Goal: Information Seeking & Learning: Find contact information

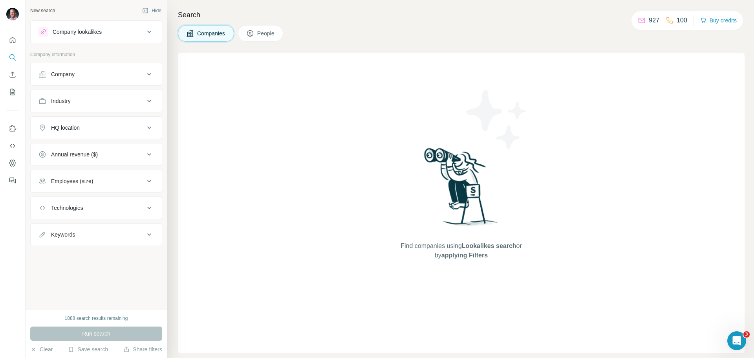
click at [138, 74] on div "Company" at bounding box center [91, 74] width 106 height 8
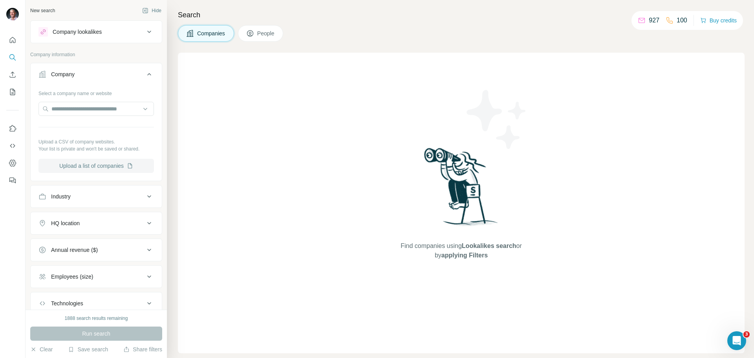
click at [93, 165] on button "Upload a list of companies" at bounding box center [95, 166] width 115 height 14
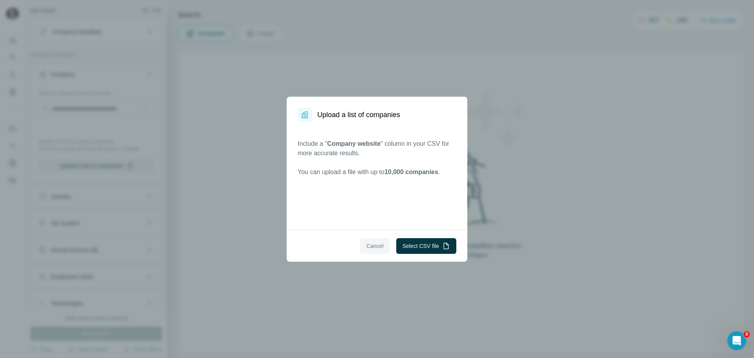
click at [373, 243] on span "Cancel" at bounding box center [374, 246] width 17 height 8
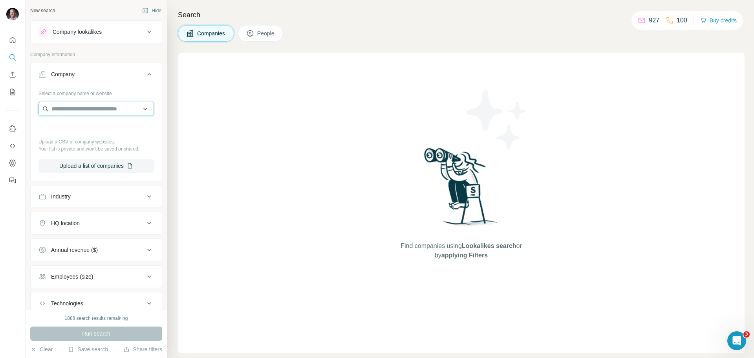
click at [70, 110] on input "text" at bounding box center [95, 109] width 115 height 14
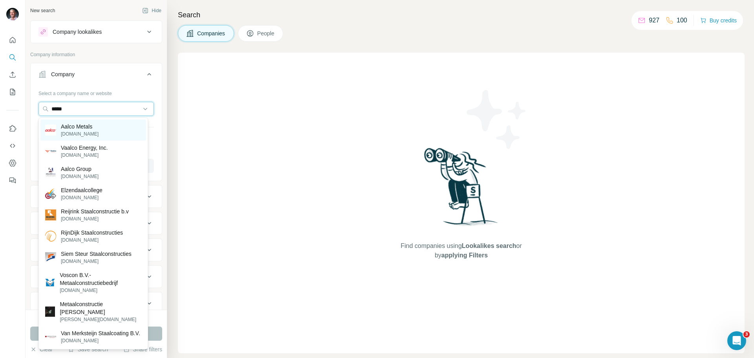
type input "*****"
click at [75, 127] on p "Aalco Metals" at bounding box center [80, 126] width 38 height 8
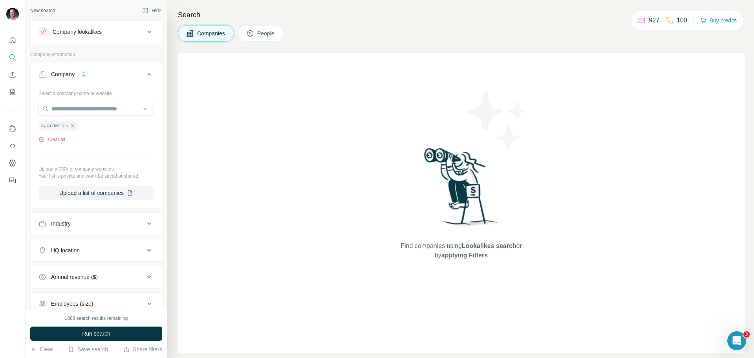
drag, startPoint x: 260, startPoint y: 36, endPoint x: 227, endPoint y: 70, distance: 47.8
click at [260, 36] on span "People" at bounding box center [266, 33] width 18 height 8
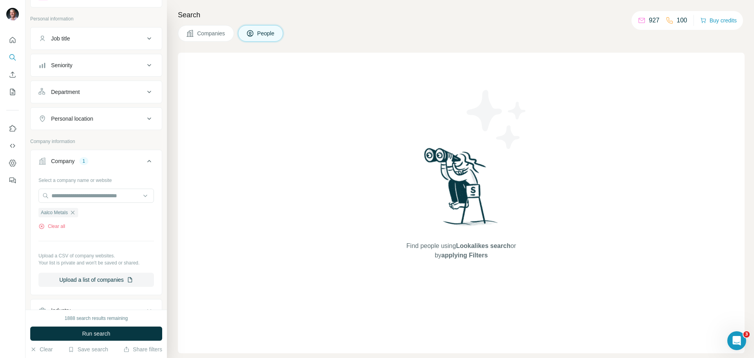
scroll to position [25, 0]
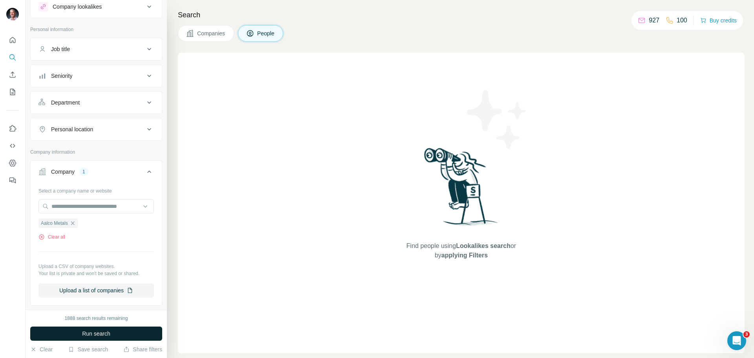
click at [104, 333] on span "Run search" at bounding box center [96, 333] width 28 height 8
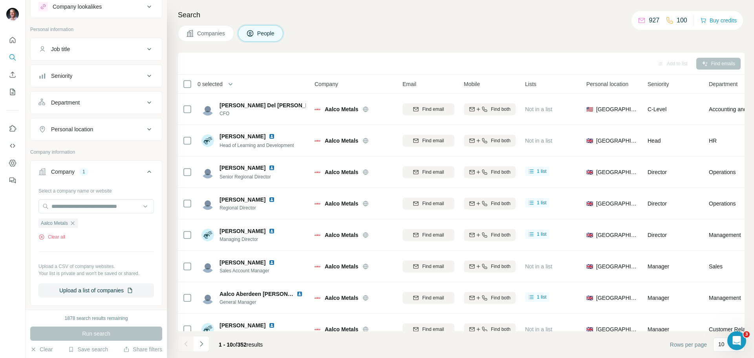
scroll to position [0, 0]
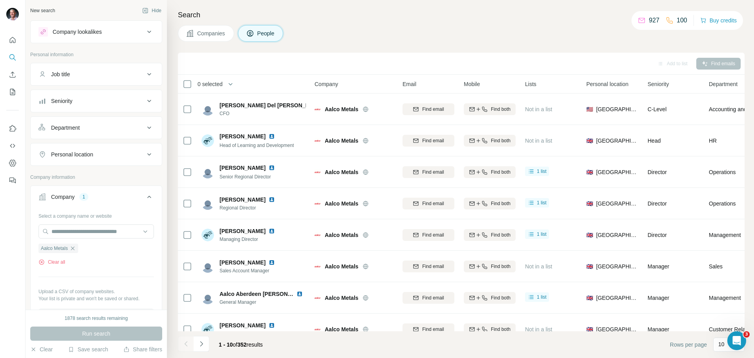
click at [144, 73] on icon at bounding box center [148, 73] width 9 height 9
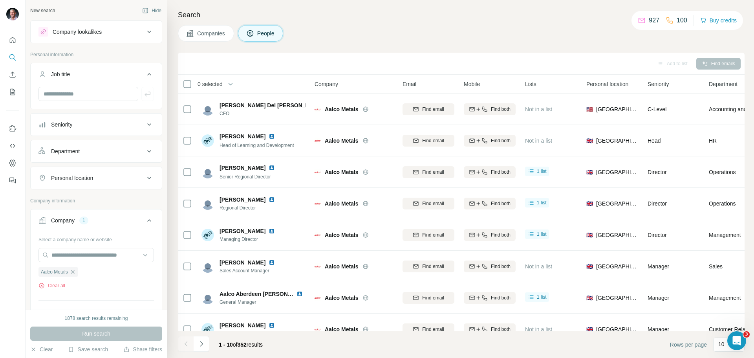
click at [327, 31] on div "Companies People" at bounding box center [461, 33] width 567 height 16
click at [86, 95] on input "text" at bounding box center [88, 94] width 100 height 14
click at [144, 124] on icon at bounding box center [148, 124] width 9 height 9
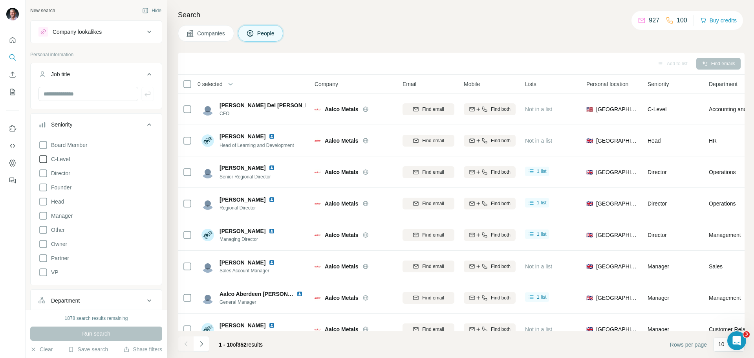
click at [41, 159] on icon at bounding box center [42, 158] width 9 height 9
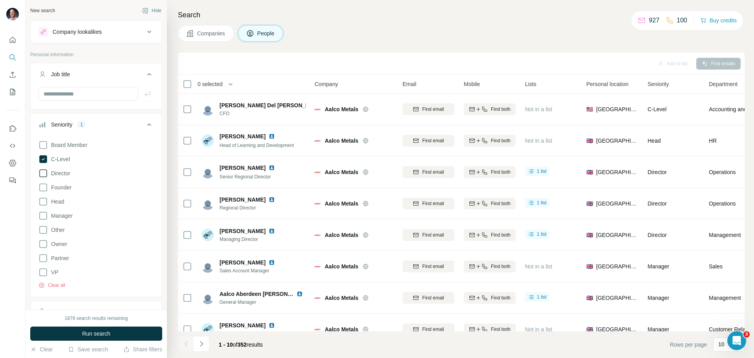
click at [46, 171] on icon at bounding box center [42, 172] width 9 height 9
click at [69, 93] on input "text" at bounding box center [88, 94] width 100 height 14
click at [115, 94] on input "text" at bounding box center [88, 94] width 100 height 14
click at [85, 349] on button "Save search" at bounding box center [88, 349] width 40 height 8
click at [86, 335] on div "View my saved searches" at bounding box center [110, 335] width 83 height 16
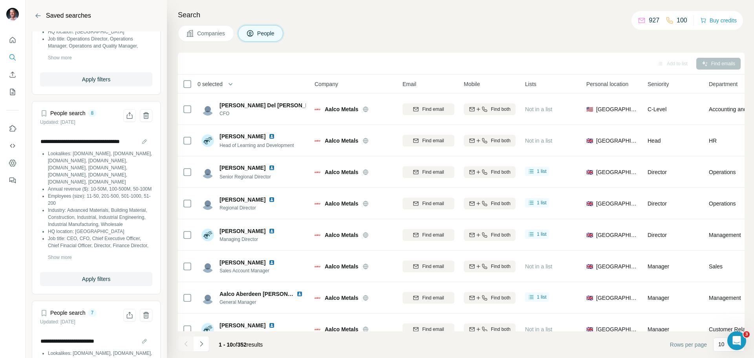
scroll to position [2452, 0]
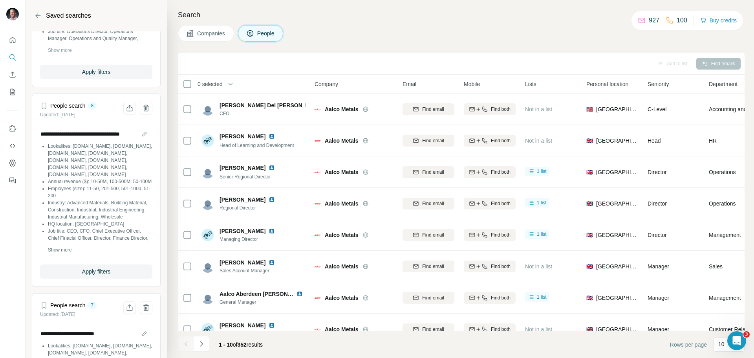
click at [66, 253] on span "Show more" at bounding box center [60, 249] width 24 height 7
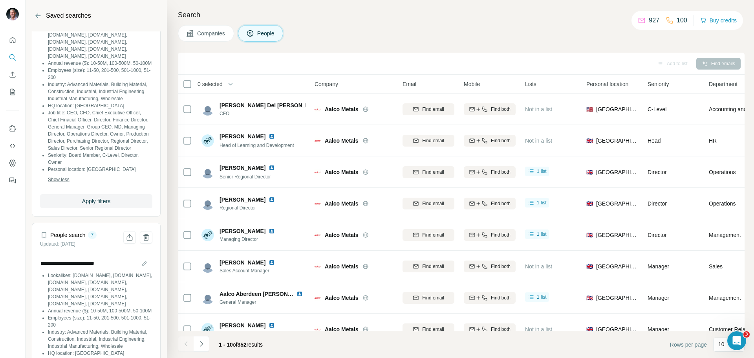
scroll to position [2574, 0]
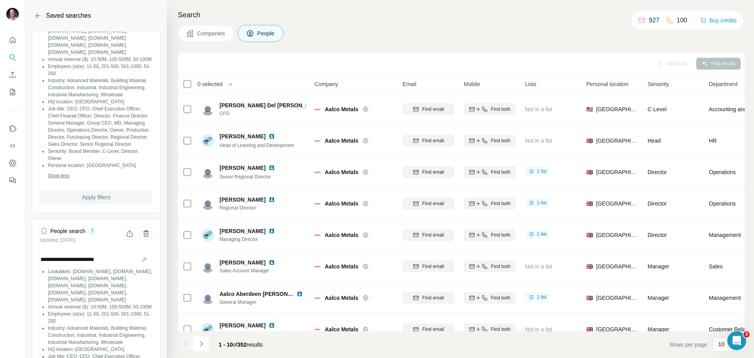
click at [108, 201] on span "Apply filters" at bounding box center [96, 197] width 28 height 8
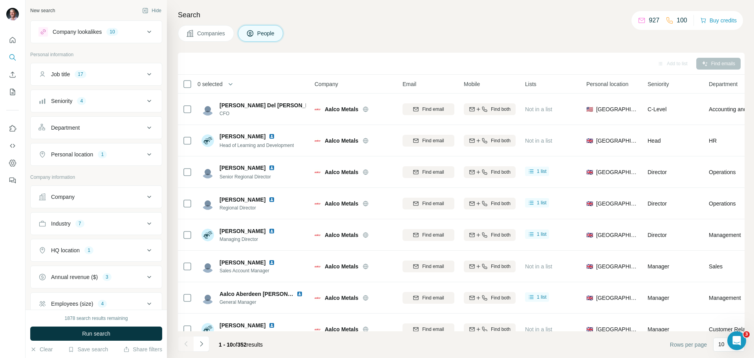
click at [144, 72] on icon at bounding box center [148, 73] width 9 height 9
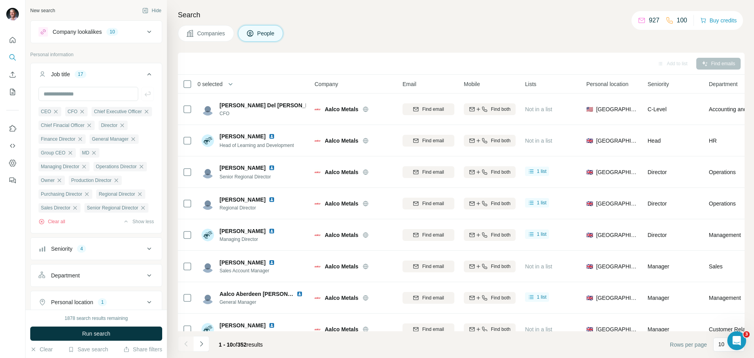
click at [141, 52] on p "Personal information" at bounding box center [96, 54] width 132 height 7
click at [144, 28] on icon at bounding box center [148, 31] width 9 height 9
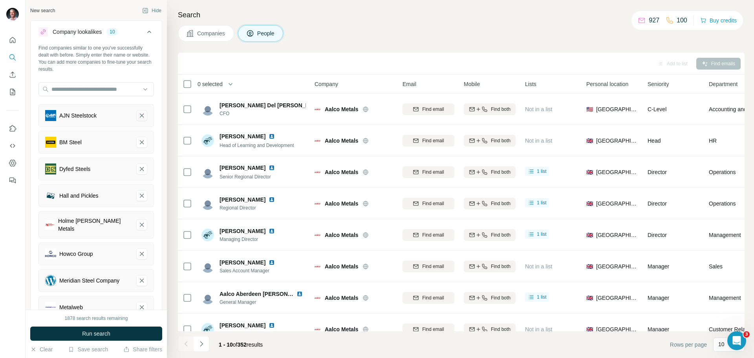
click at [138, 117] on icon "AJN Steelstock-remove-button" at bounding box center [141, 116] width 7 height 8
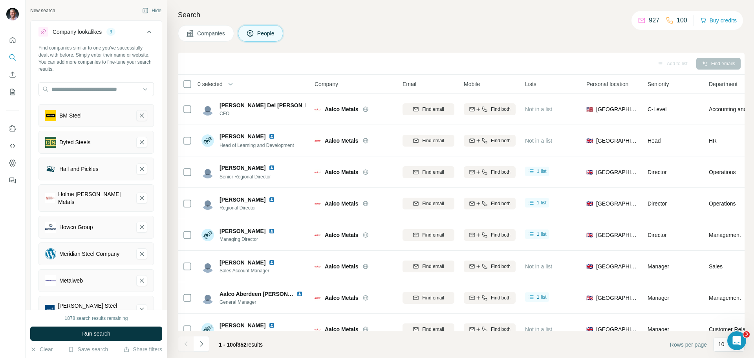
click at [140, 116] on icon "BM Steel-remove-button" at bounding box center [142, 115] width 4 height 4
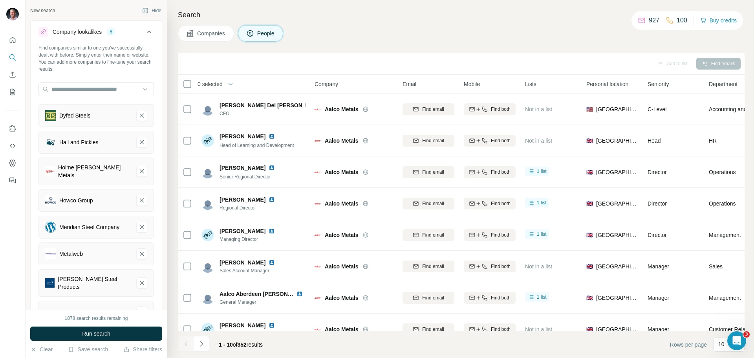
click at [140, 116] on icon "Dyfed Steels-remove-button" at bounding box center [142, 115] width 4 height 4
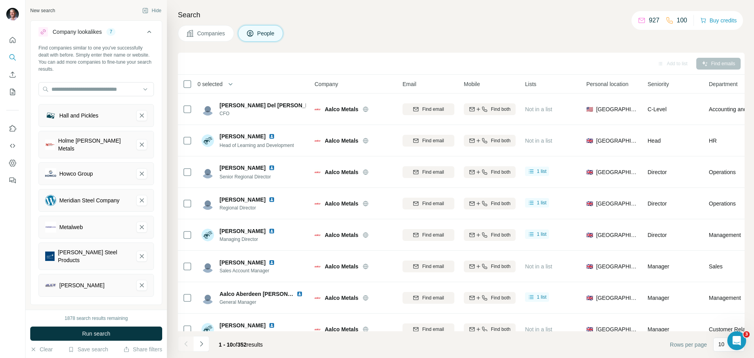
click at [140, 116] on icon "Hall and Pickles-remove-button" at bounding box center [142, 115] width 4 height 4
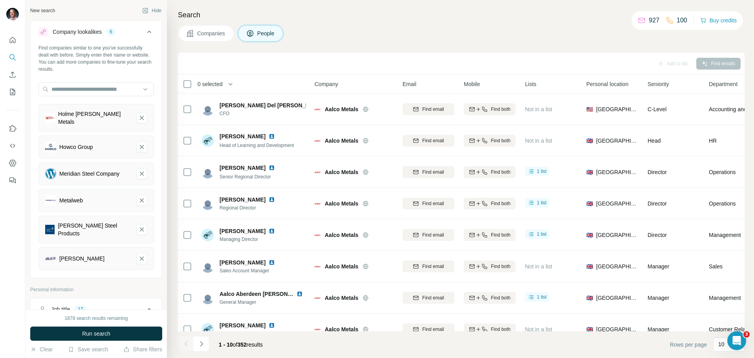
click at [138, 116] on icon "Holme Dodsworth Metals-remove-button" at bounding box center [141, 118] width 7 height 8
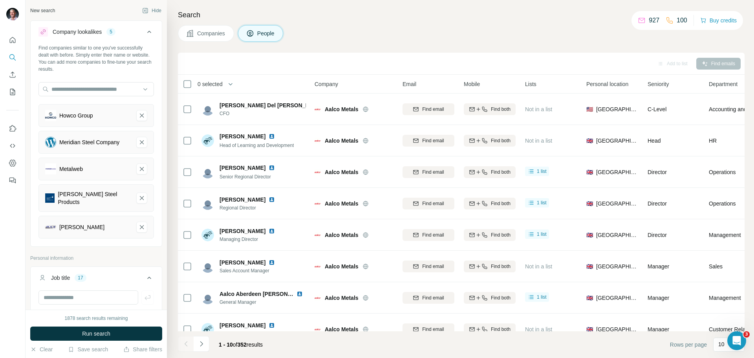
click at [140, 116] on icon "Howco Group-remove-button" at bounding box center [142, 115] width 4 height 4
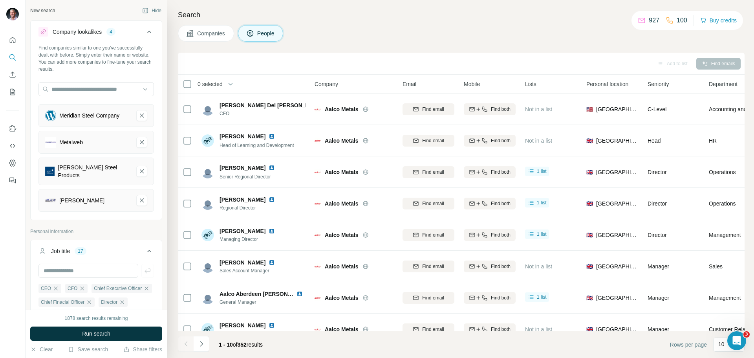
click at [140, 116] on icon "Meridian Steel Company-remove-button" at bounding box center [142, 115] width 4 height 4
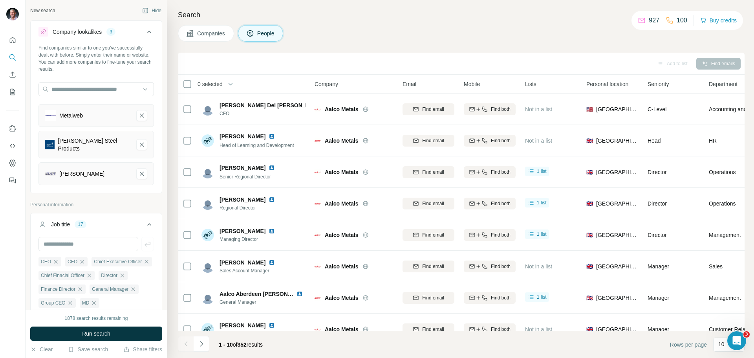
click at [140, 116] on icon "Metalweb-remove-button" at bounding box center [142, 115] width 4 height 4
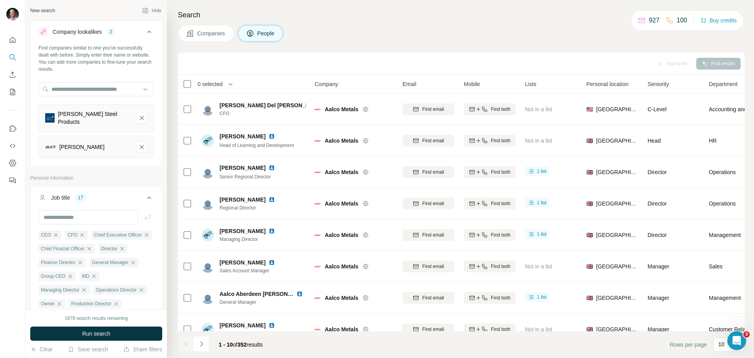
click at [140, 116] on icon "Murray Steel Products-remove-button" at bounding box center [142, 118] width 4 height 4
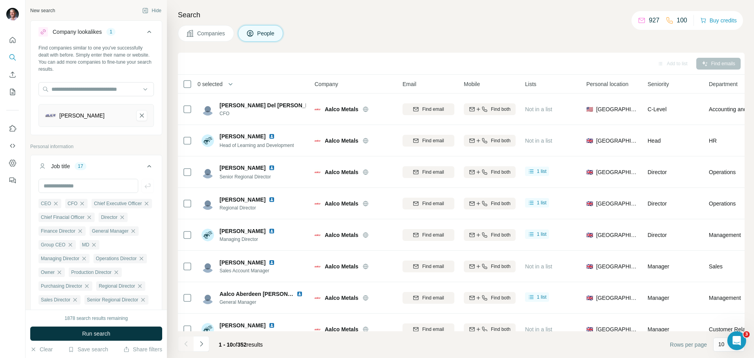
click at [140, 116] on icon "Richard Austin Alloys-remove-button" at bounding box center [142, 115] width 4 height 4
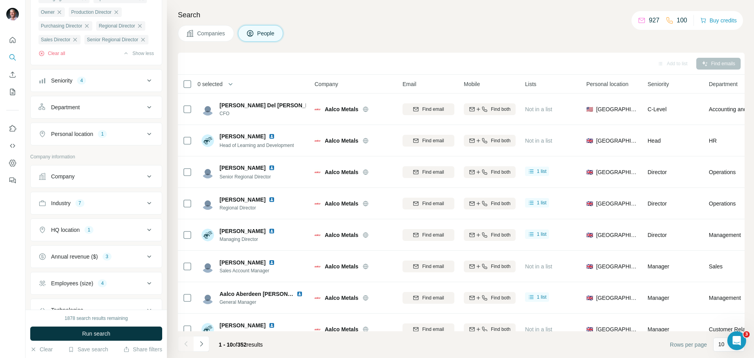
scroll to position [236, 0]
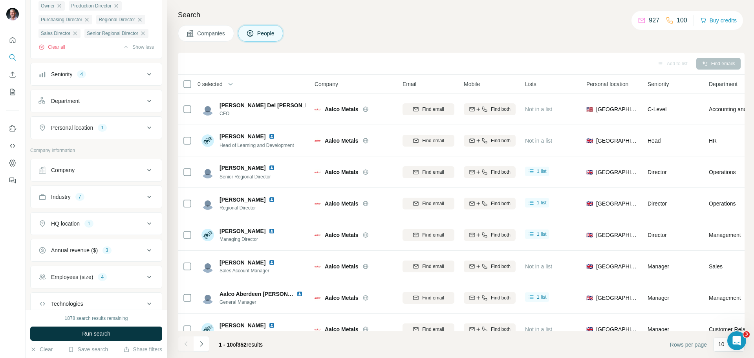
click at [147, 171] on icon at bounding box center [149, 170] width 4 height 2
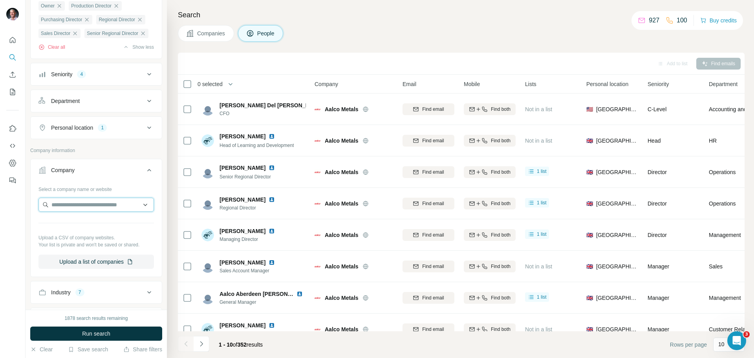
click at [93, 212] on input "text" at bounding box center [95, 204] width 115 height 14
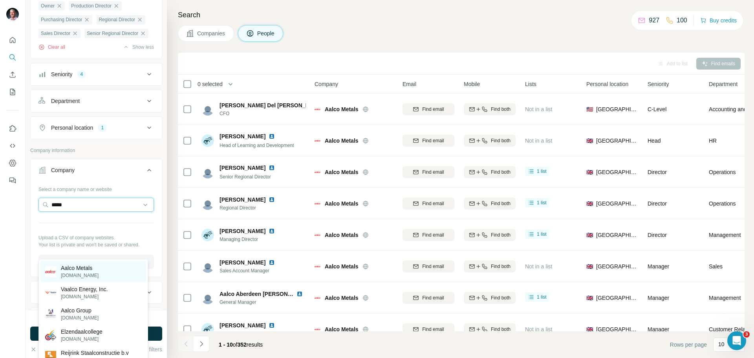
type input "*****"
click at [90, 269] on p "Aalco Metals" at bounding box center [80, 268] width 38 height 8
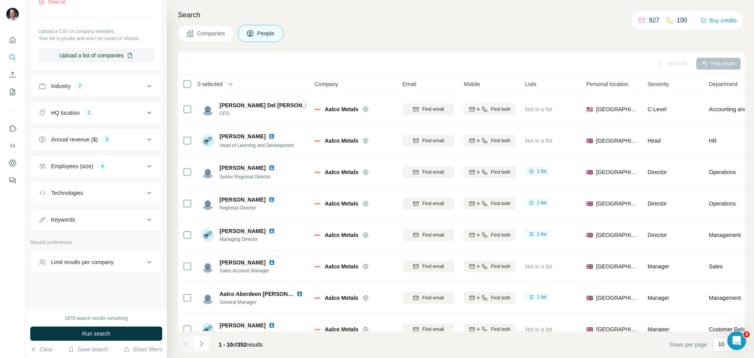
scroll to position [482, 0]
click at [144, 91] on icon at bounding box center [148, 85] width 9 height 9
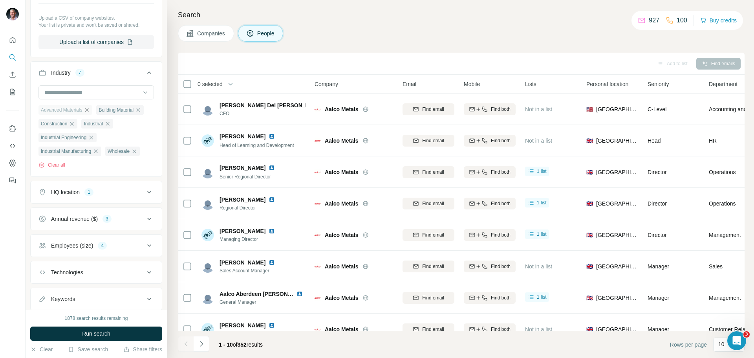
click at [89, 112] on icon "button" at bounding box center [87, 110] width 4 height 4
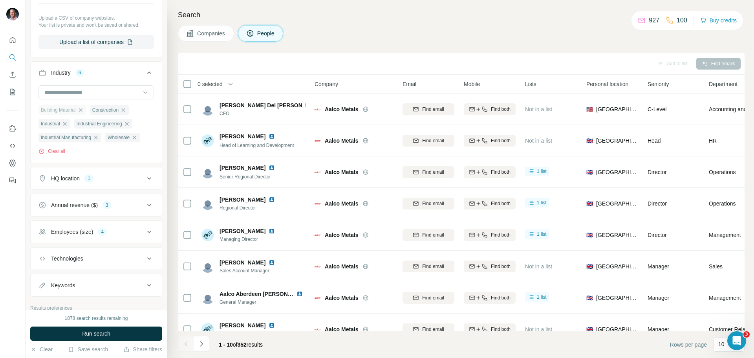
click at [82, 113] on icon "button" at bounding box center [80, 110] width 6 height 6
click at [110, 113] on icon "button" at bounding box center [107, 110] width 6 height 6
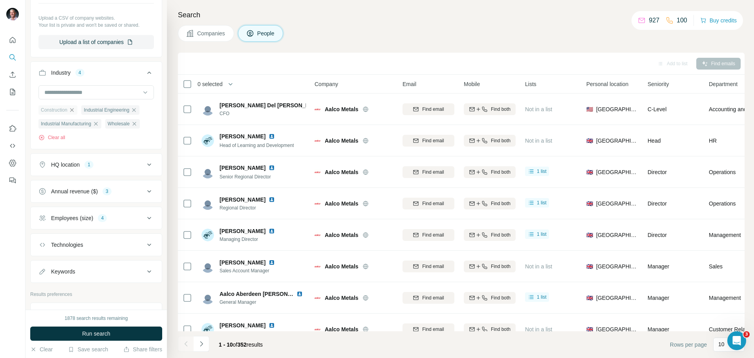
drag, startPoint x: 73, startPoint y: 156, endPoint x: 84, endPoint y: 163, distance: 13.1
click at [73, 113] on icon "button" at bounding box center [72, 110] width 6 height 6
drag, startPoint x: 93, startPoint y: 156, endPoint x: 101, endPoint y: 172, distance: 17.9
click at [93, 113] on icon "button" at bounding box center [91, 110] width 6 height 6
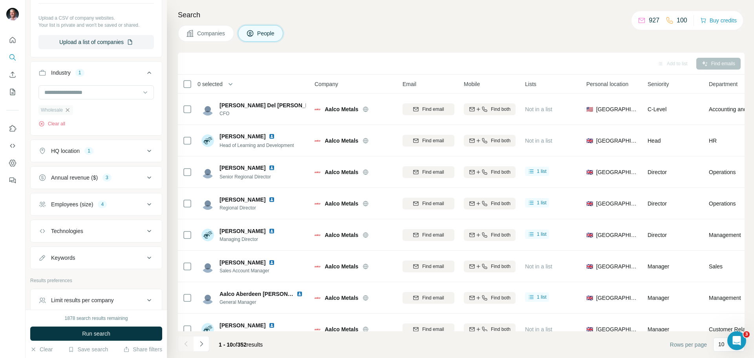
click at [69, 113] on icon "button" at bounding box center [67, 110] width 6 height 6
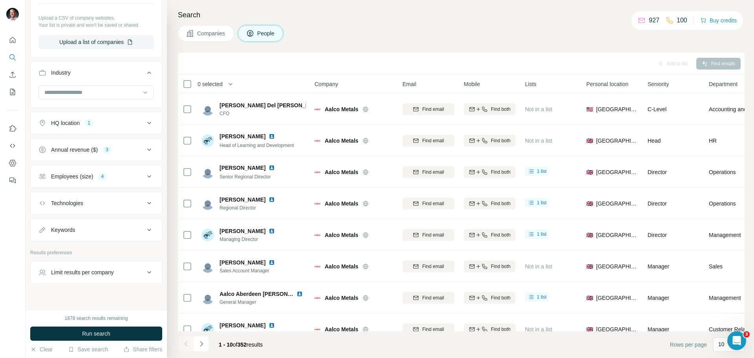
click at [144, 128] on icon at bounding box center [148, 122] width 9 height 9
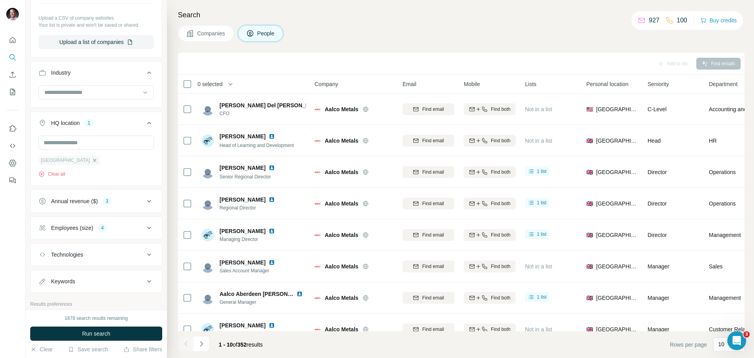
click at [91, 163] on icon "button" at bounding box center [94, 160] width 6 height 6
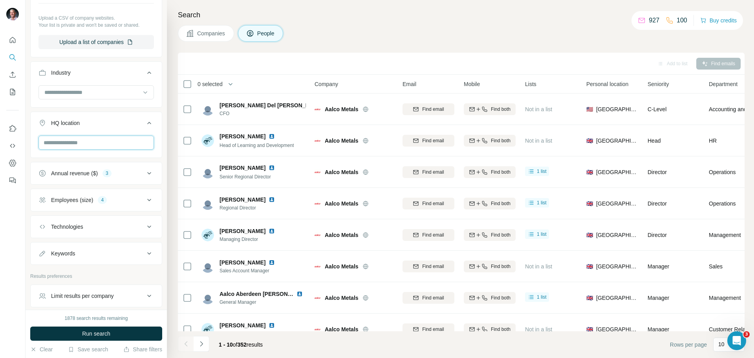
click at [74, 150] on input "text" at bounding box center [95, 142] width 115 height 14
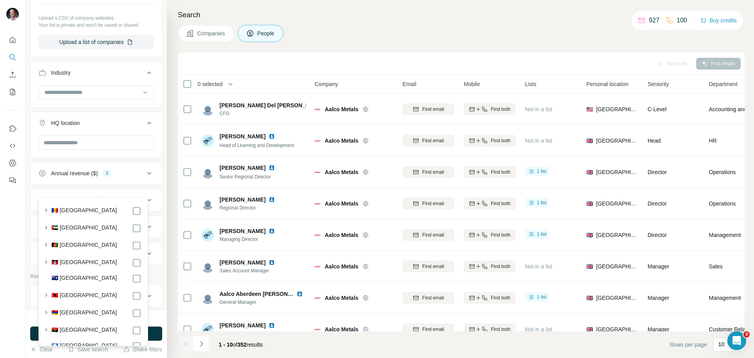
click at [113, 135] on button "HQ location" at bounding box center [96, 124] width 131 height 22
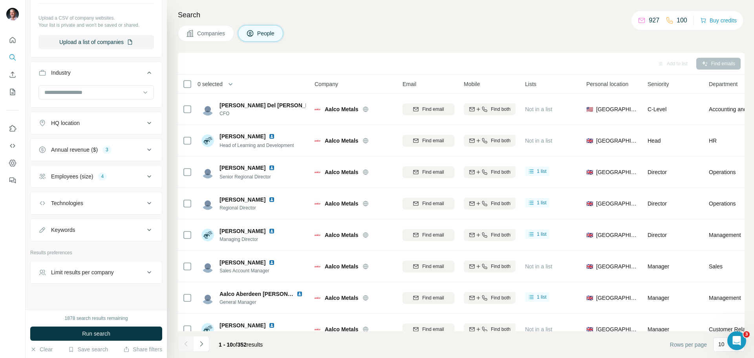
click at [144, 154] on icon at bounding box center [148, 149] width 9 height 9
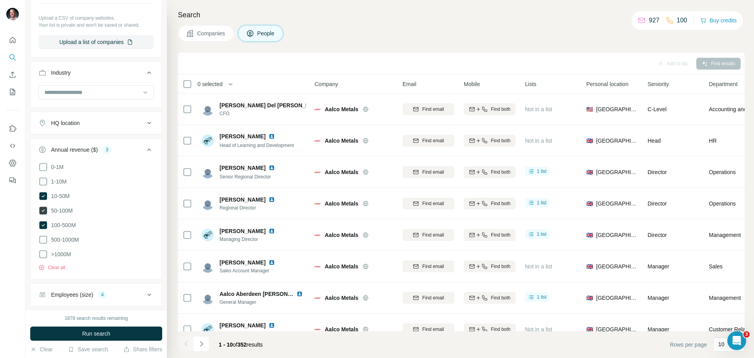
drag, startPoint x: 45, startPoint y: 240, endPoint x: 40, endPoint y: 258, distance: 19.3
click at [46, 200] on icon at bounding box center [43, 196] width 8 height 8
drag, startPoint x: 42, startPoint y: 254, endPoint x: 43, endPoint y: 269, distance: 14.2
click at [42, 215] on icon at bounding box center [42, 210] width 9 height 9
click at [46, 229] on icon at bounding box center [43, 225] width 8 height 8
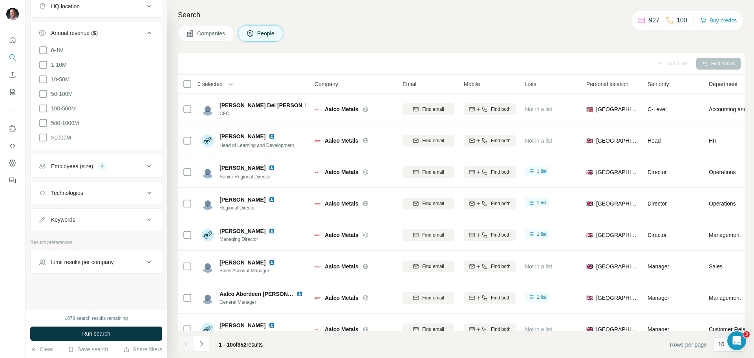
scroll to position [642, 0]
drag, startPoint x: 143, startPoint y: 166, endPoint x: 112, endPoint y: 177, distance: 32.8
click at [144, 166] on icon at bounding box center [148, 165] width 9 height 9
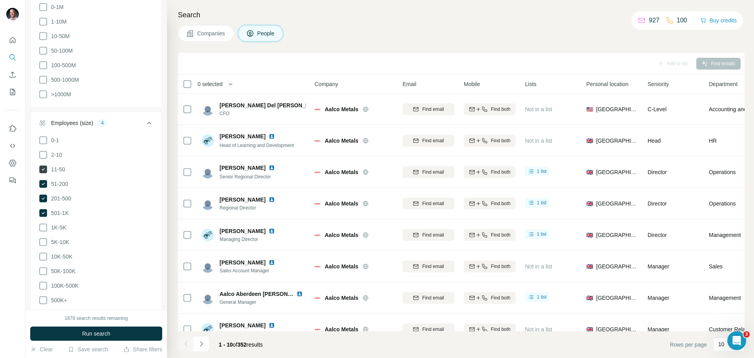
click at [45, 173] on icon at bounding box center [43, 169] width 8 height 8
drag, startPoint x: 43, startPoint y: 226, endPoint x: 45, endPoint y: 238, distance: 12.3
click at [44, 188] on icon at bounding box center [42, 183] width 9 height 9
drag, startPoint x: 45, startPoint y: 241, endPoint x: 43, endPoint y: 249, distance: 8.1
click at [45, 202] on icon at bounding box center [43, 198] width 8 height 8
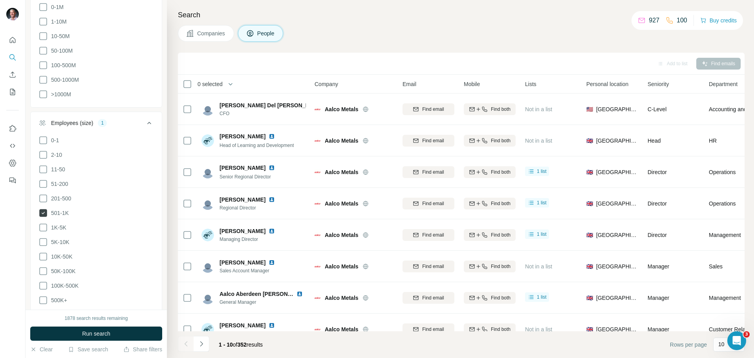
click at [45, 217] on icon at bounding box center [43, 213] width 8 height 8
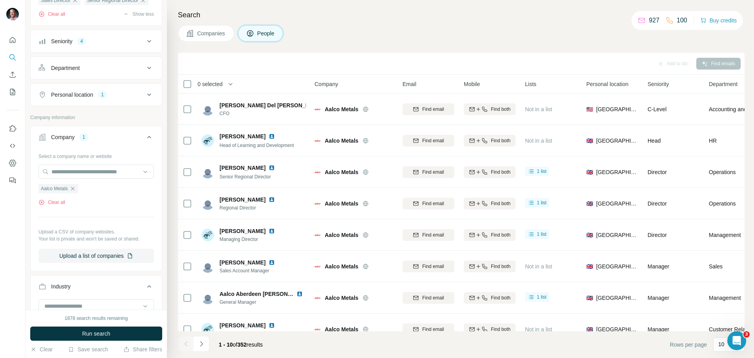
scroll to position [275, 0]
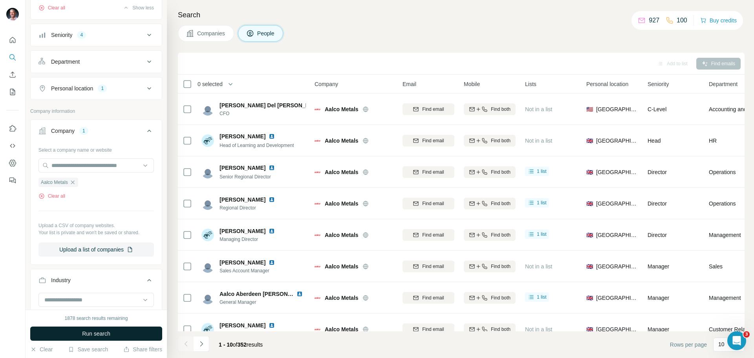
click at [121, 331] on button "Run search" at bounding box center [96, 333] width 132 height 14
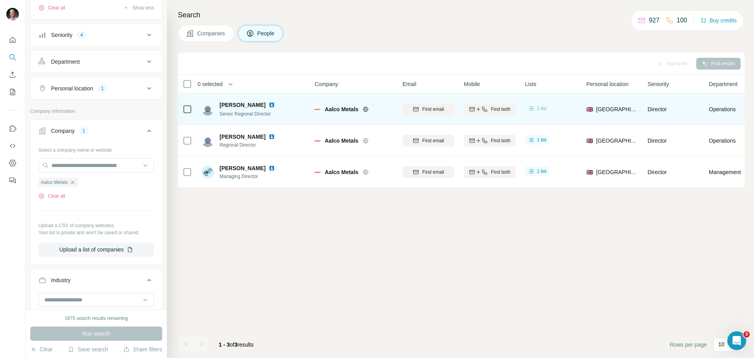
click at [538, 109] on span "1 list" at bounding box center [542, 108] width 10 height 7
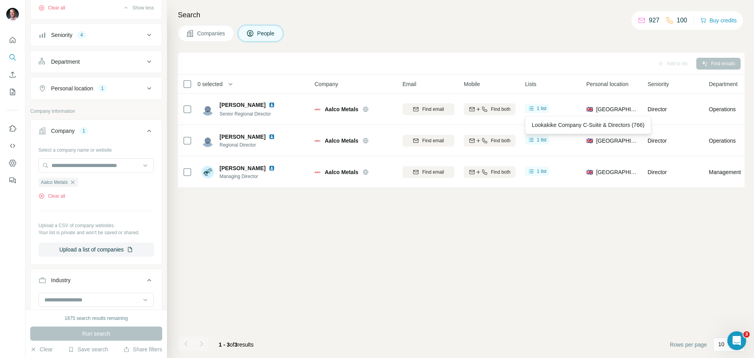
click at [543, 202] on div "Add to list Find emails 0 selected People Company Email Mobile Lists Personal l…" at bounding box center [461, 205] width 567 height 305
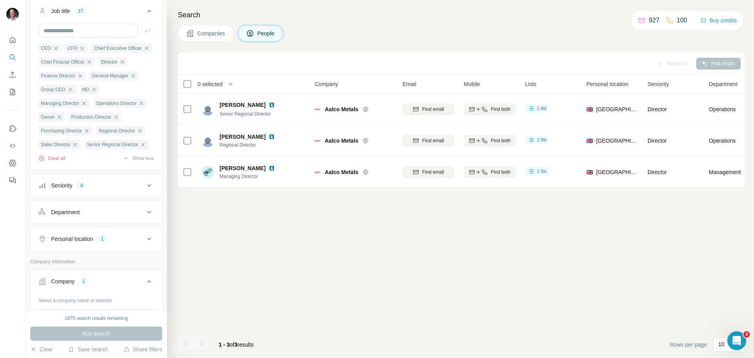
scroll to position [109, 0]
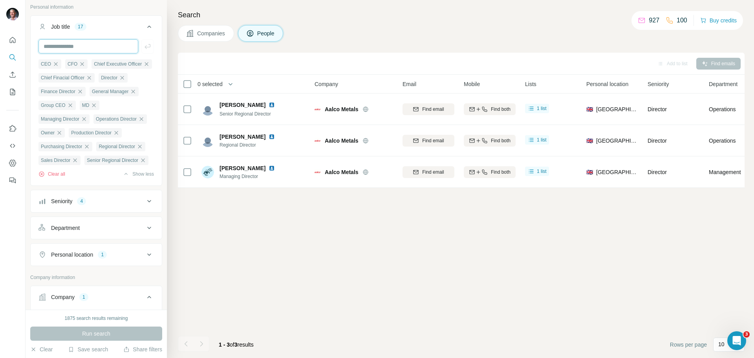
click at [66, 46] on input "text" at bounding box center [88, 46] width 100 height 14
type input "**********"
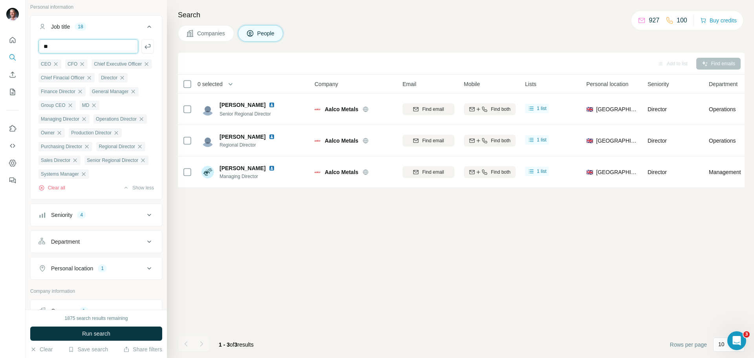
type input "*"
type input "**********"
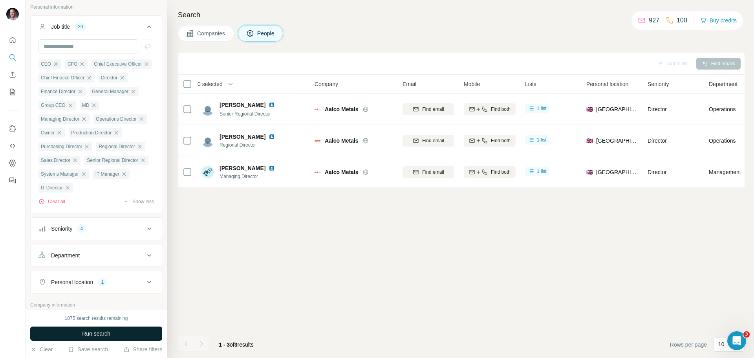
click at [114, 329] on button "Run search" at bounding box center [96, 333] width 132 height 14
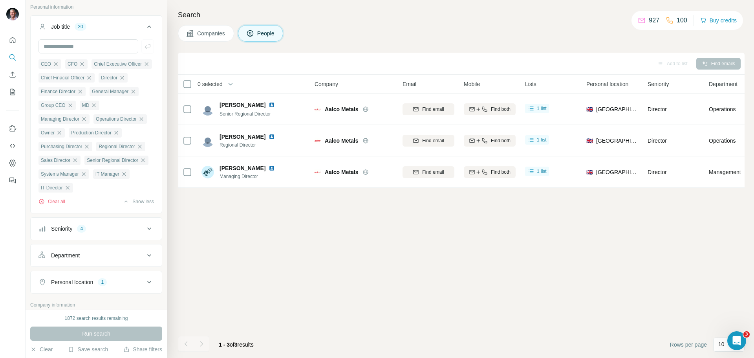
click at [257, 35] on button "People" at bounding box center [261, 33] width 46 height 16
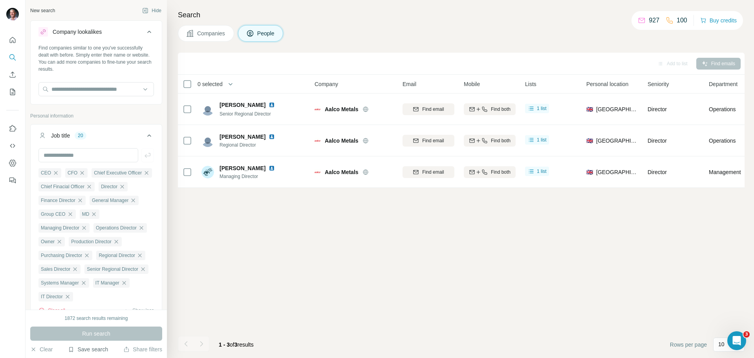
click at [94, 350] on button "Save search" at bounding box center [88, 349] width 40 height 8
click at [103, 322] on div "Save search" at bounding box center [110, 320] width 83 height 16
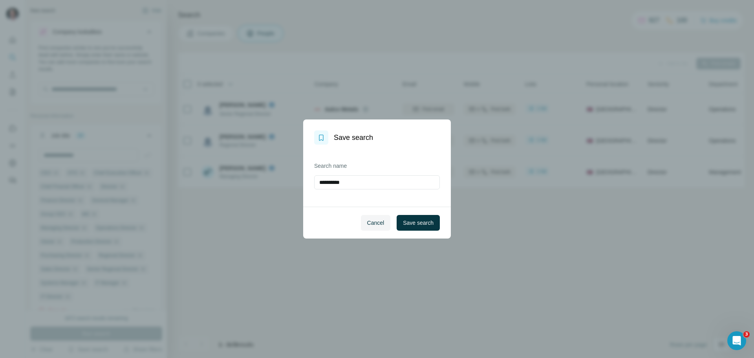
drag, startPoint x: 361, startPoint y: 183, endPoint x: 307, endPoint y: 184, distance: 54.2
click at [307, 184] on div "**********" at bounding box center [377, 175] width 148 height 62
type input "**********"
click at [407, 223] on span "Save search" at bounding box center [418, 223] width 31 height 8
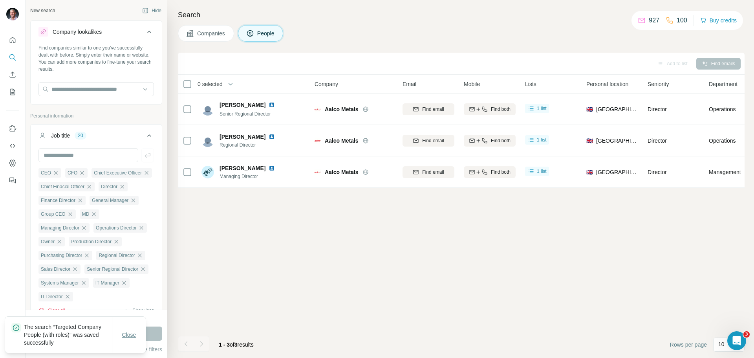
click at [134, 334] on span "Close" at bounding box center [129, 335] width 14 height 8
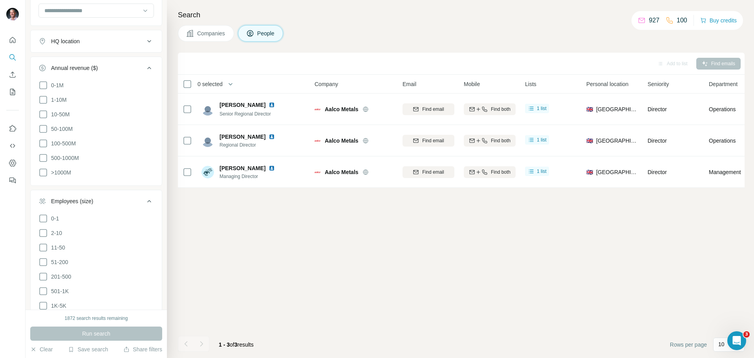
scroll to position [845, 0]
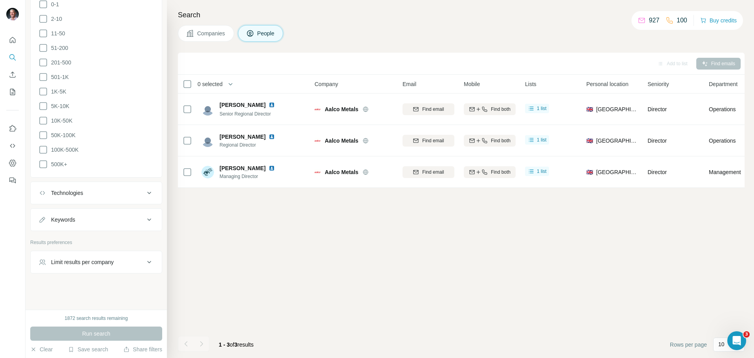
click at [88, 347] on button "Save search" at bounding box center [88, 349] width 40 height 8
click at [93, 338] on div "View my saved searches" at bounding box center [110, 335] width 83 height 16
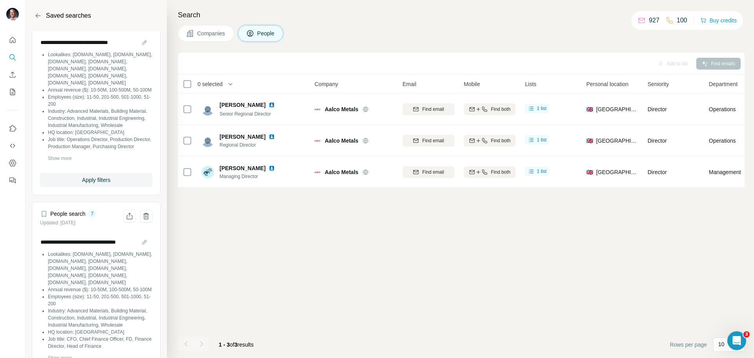
scroll to position [0, 0]
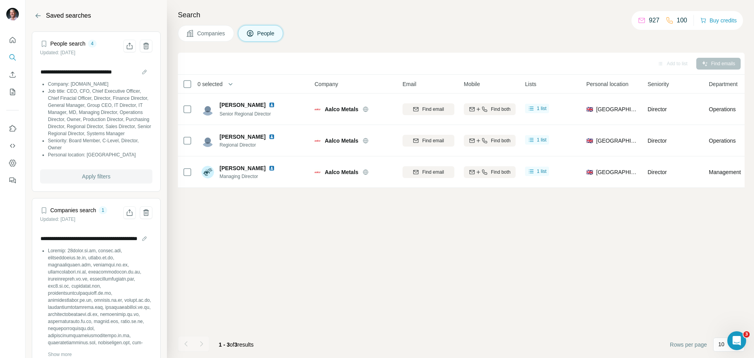
click at [92, 180] on span "Apply filters" at bounding box center [96, 176] width 28 height 8
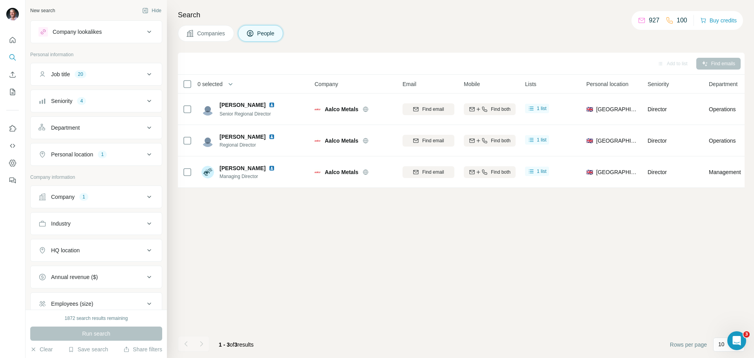
scroll to position [39, 0]
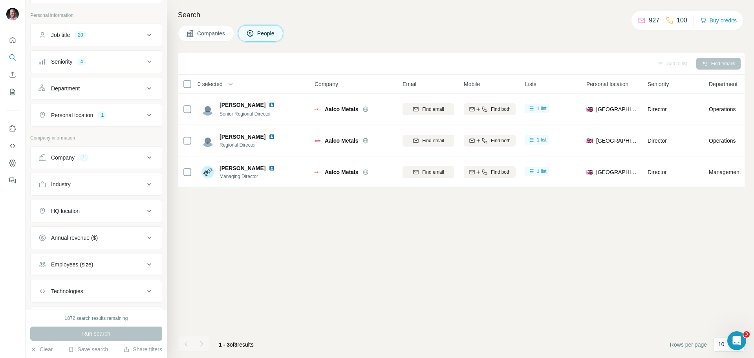
click at [144, 157] on icon at bounding box center [148, 157] width 9 height 9
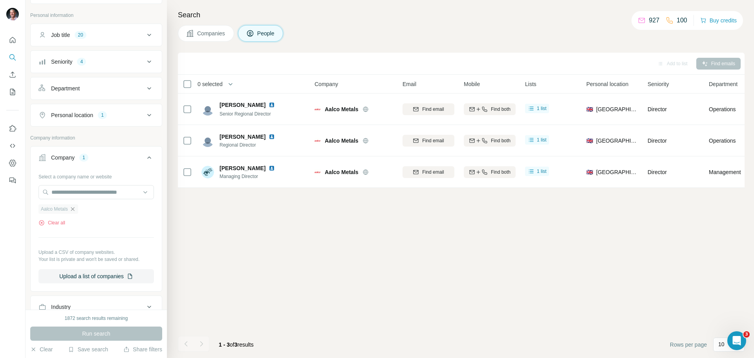
click at [73, 208] on icon "button" at bounding box center [72, 209] width 6 height 6
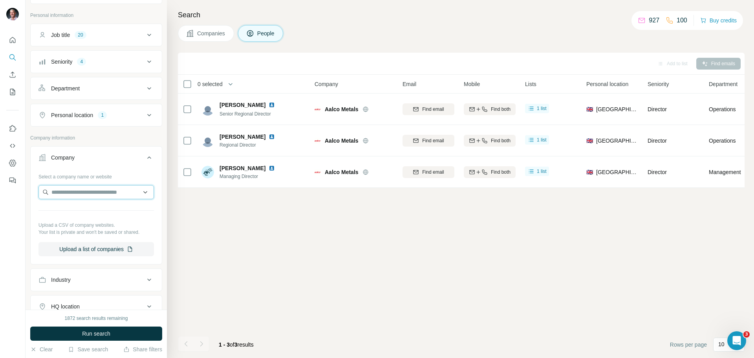
click at [74, 191] on input "text" at bounding box center [95, 192] width 115 height 14
type input "*"
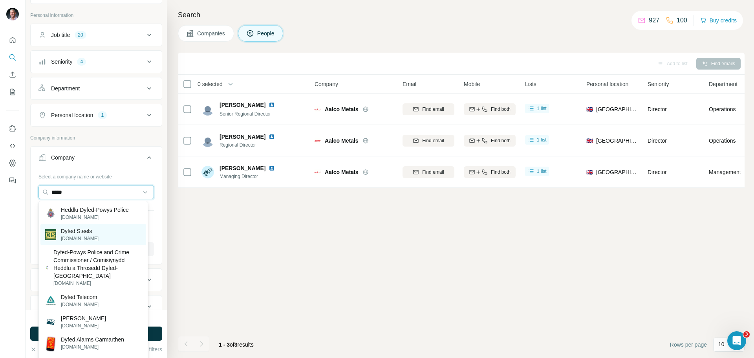
type input "*****"
click at [82, 234] on p "Dyfed Steels" at bounding box center [80, 231] width 38 height 8
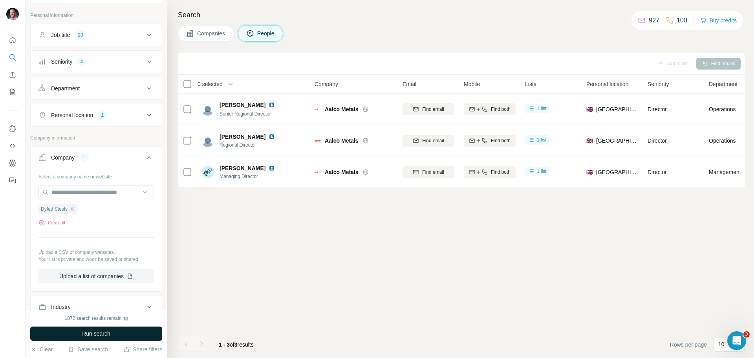
click at [93, 331] on span "Run search" at bounding box center [96, 333] width 28 height 8
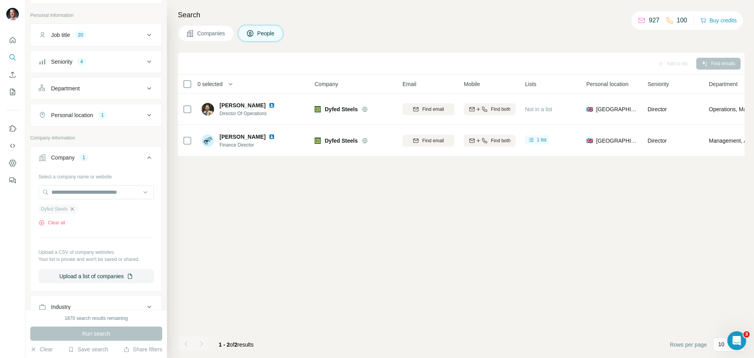
click at [75, 209] on icon "button" at bounding box center [72, 209] width 6 height 6
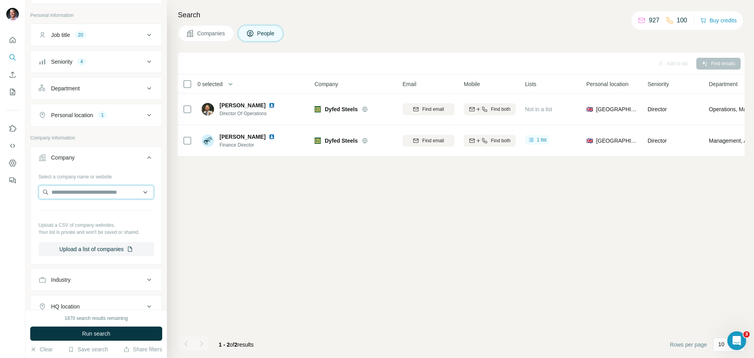
click at [74, 191] on input "text" at bounding box center [95, 192] width 115 height 14
click at [117, 190] on input "**********" at bounding box center [95, 192] width 115 height 14
click at [91, 191] on input "**********" at bounding box center [95, 192] width 115 height 14
click at [105, 191] on input "**********" at bounding box center [95, 192] width 115 height 14
type input "*"
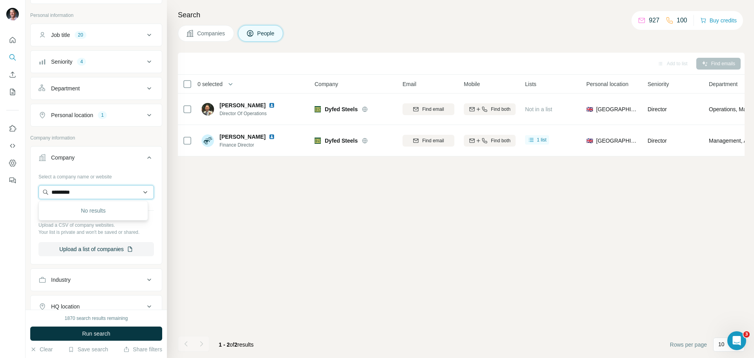
type input "********"
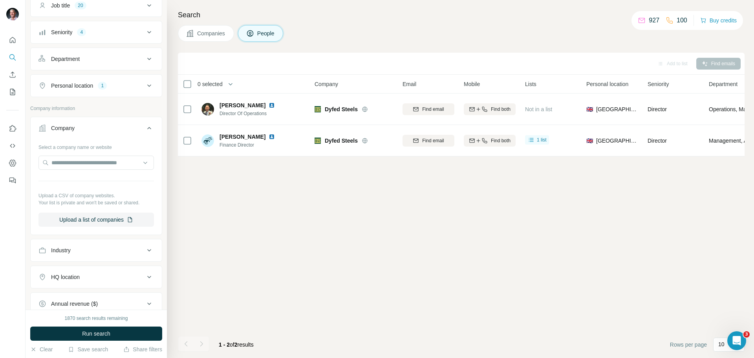
scroll to position [118, 0]
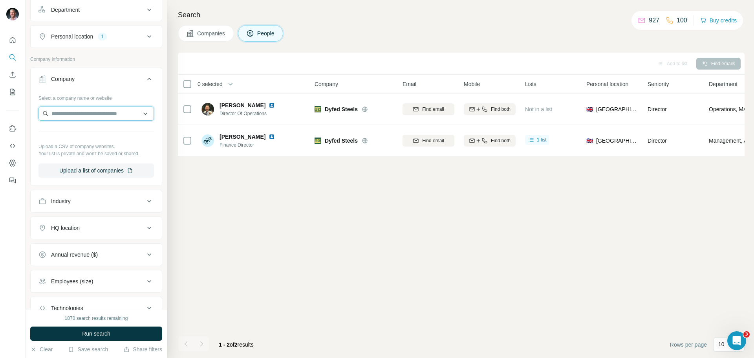
click at [84, 115] on input "text" at bounding box center [95, 113] width 115 height 14
type input "******"
click at [81, 138] on p "[DOMAIN_NAME]" at bounding box center [80, 138] width 38 height 7
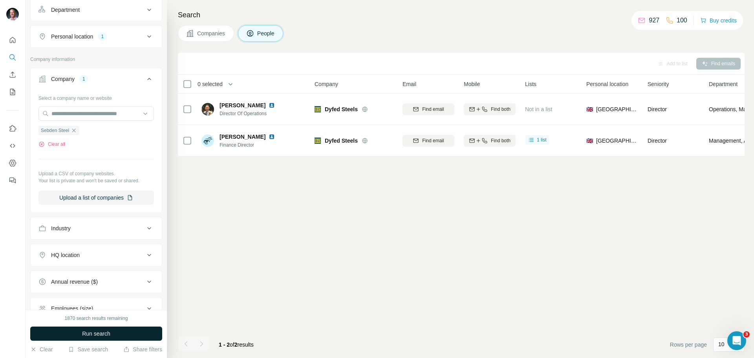
click at [108, 336] on span "Run search" at bounding box center [96, 333] width 28 height 8
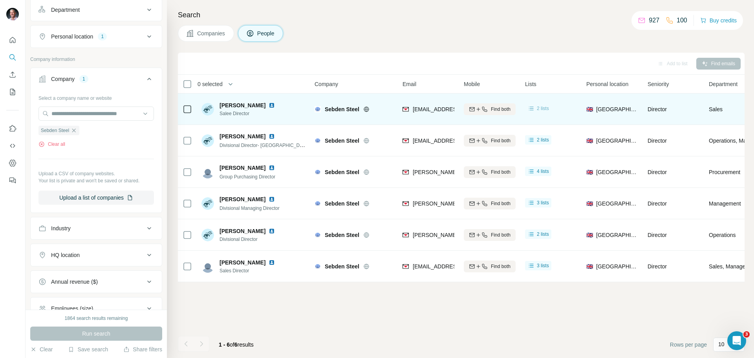
click at [543, 109] on span "2 lists" at bounding box center [543, 108] width 12 height 7
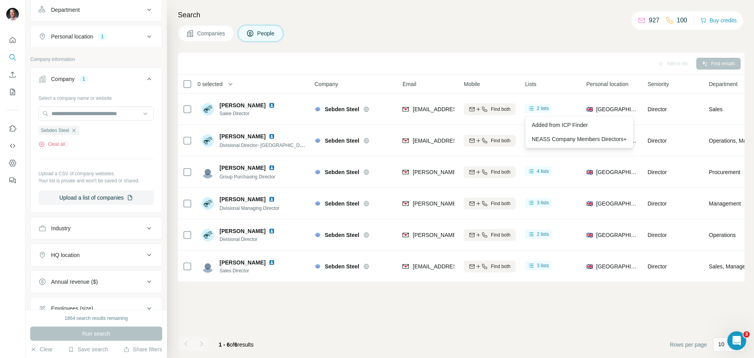
click at [560, 64] on div "Add to list Find emails" at bounding box center [461, 64] width 559 height 14
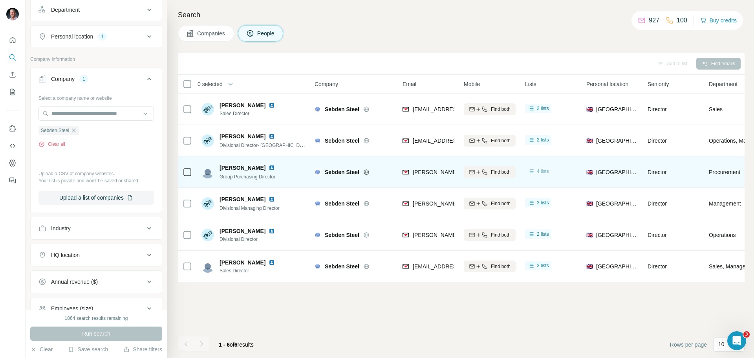
click at [546, 170] on span "4 lists" at bounding box center [543, 171] width 12 height 7
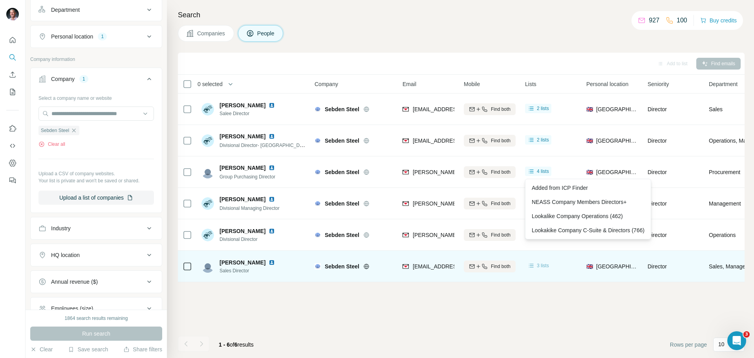
click at [535, 267] on div "3 lists" at bounding box center [538, 265] width 22 height 8
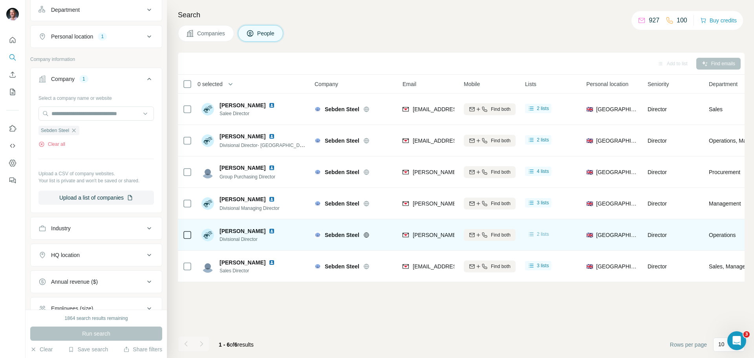
click at [534, 237] on icon at bounding box center [531, 234] width 8 height 8
